Goal: Navigation & Orientation: Find specific page/section

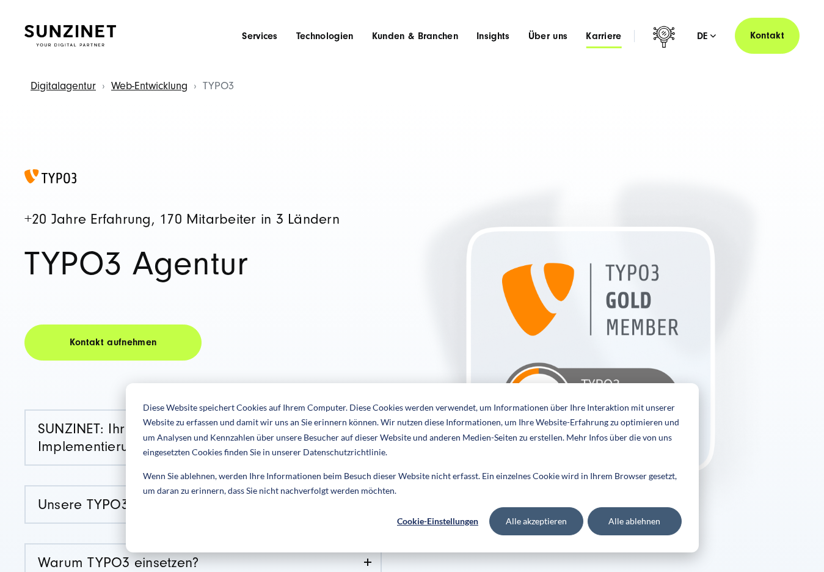
click at [599, 35] on span "Karriere" at bounding box center [604, 36] width 36 height 12
click at [610, 530] on button "Alle ablehnen" at bounding box center [635, 521] width 94 height 28
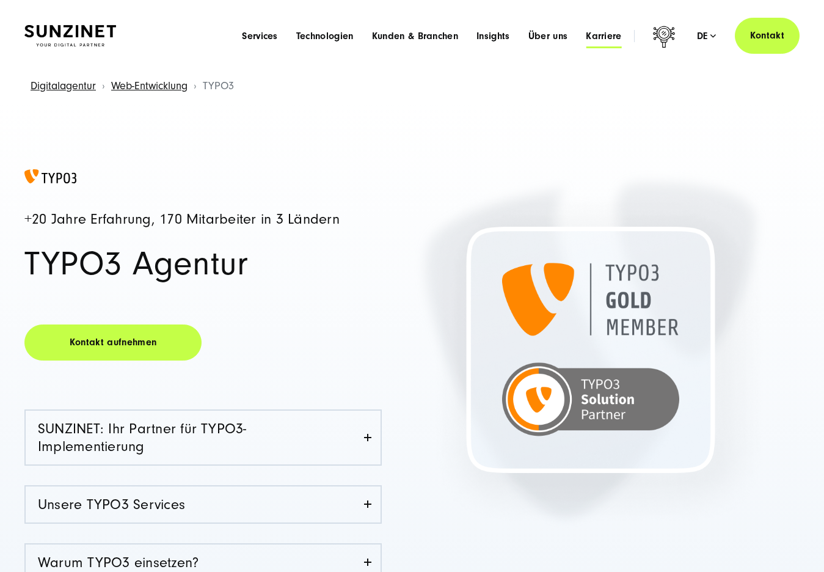
click at [601, 37] on span "Karriere" at bounding box center [604, 36] width 36 height 12
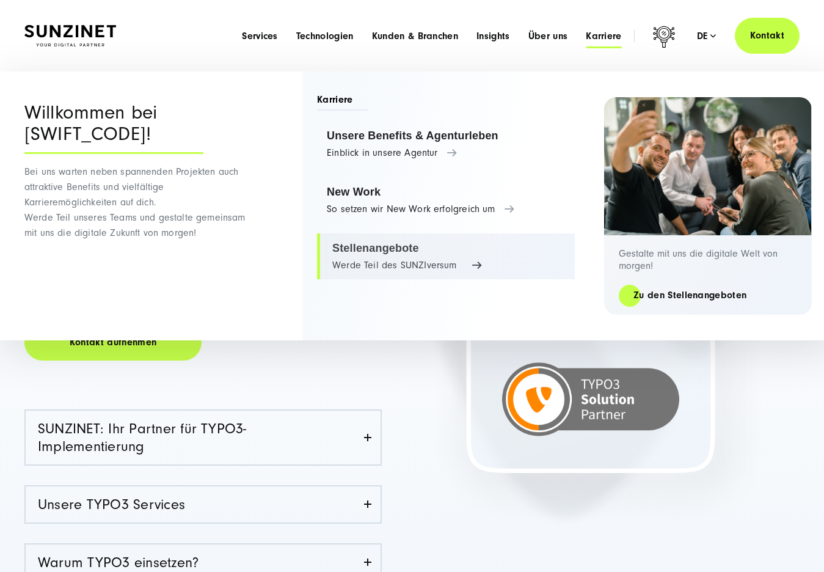
click at [378, 251] on link "Stellenangebote Werde Teil des SUNZIversum" at bounding box center [446, 256] width 258 height 46
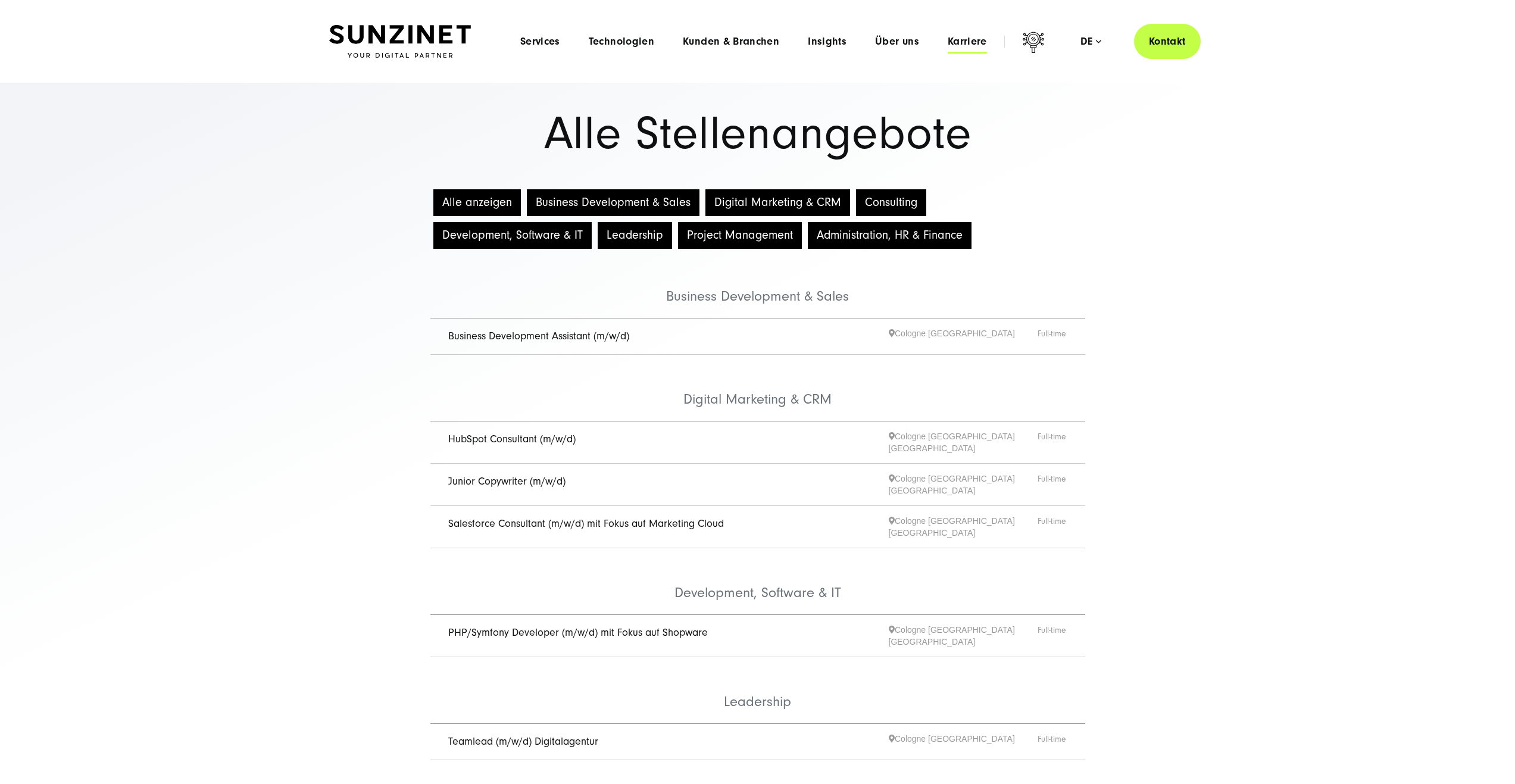
click at [802, 40] on span "Karriere" at bounding box center [967, 42] width 39 height 12
